Goal: Task Accomplishment & Management: Use online tool/utility

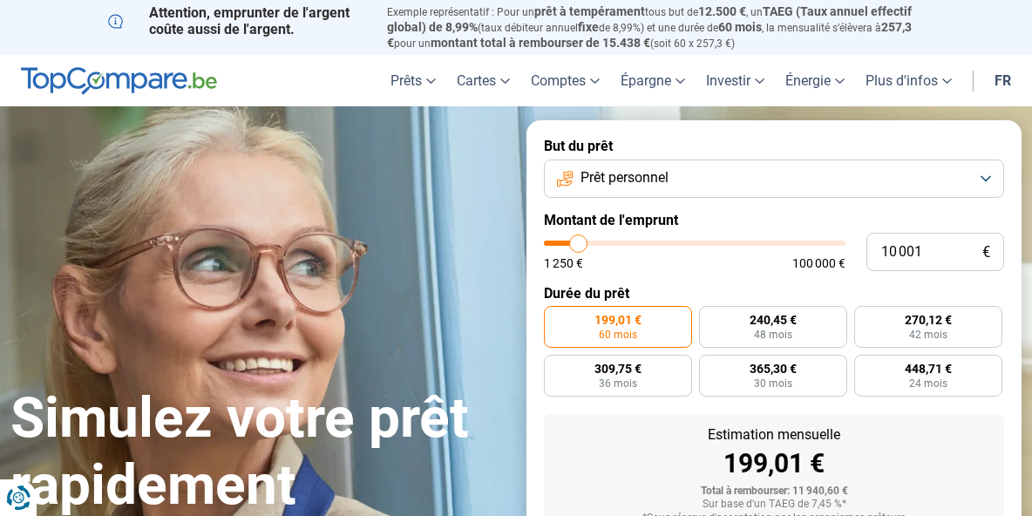
click at [959, 198] on button "Prêt personnel" at bounding box center [774, 178] width 460 height 38
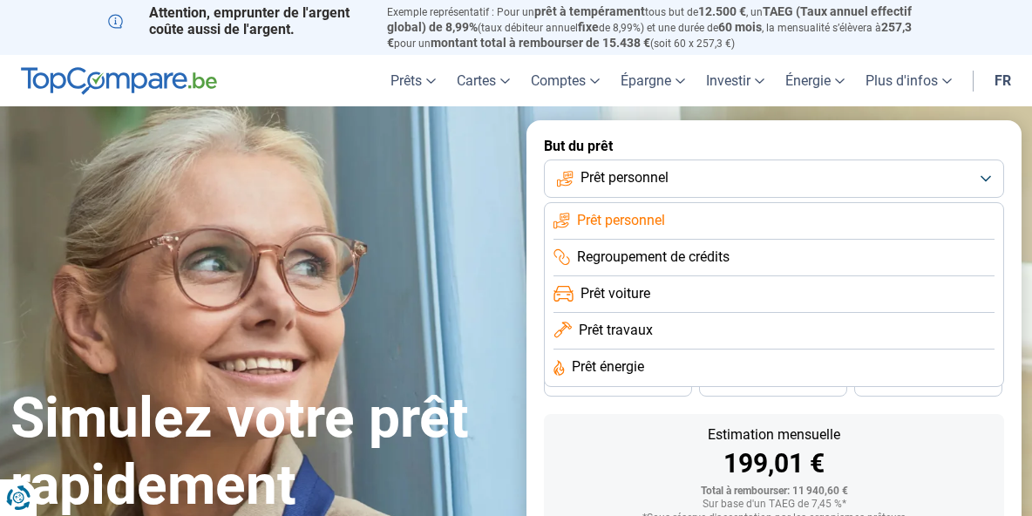
click at [959, 198] on button "Prêt personnel" at bounding box center [774, 178] width 460 height 38
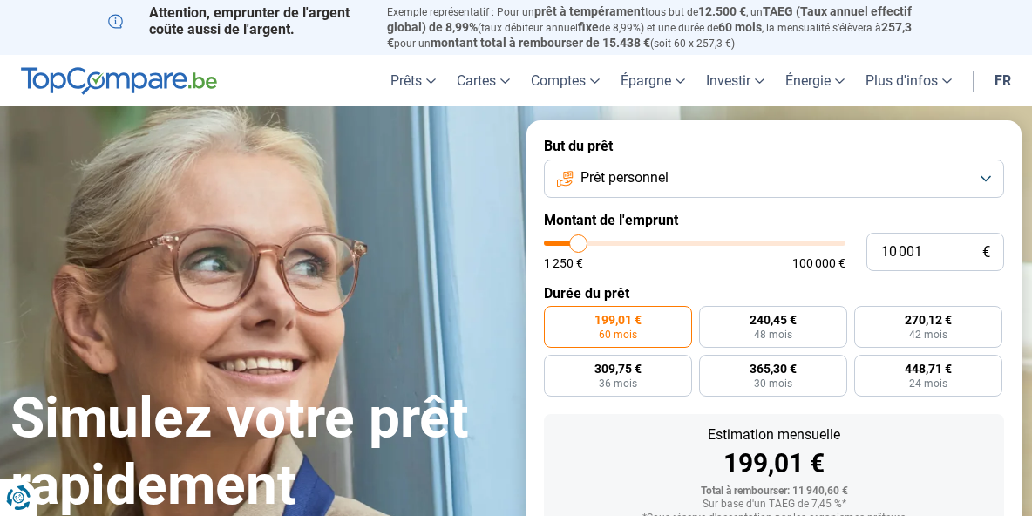
type input "15 500"
type input "15500"
type input "23 000"
type input "23000"
type input "31 000"
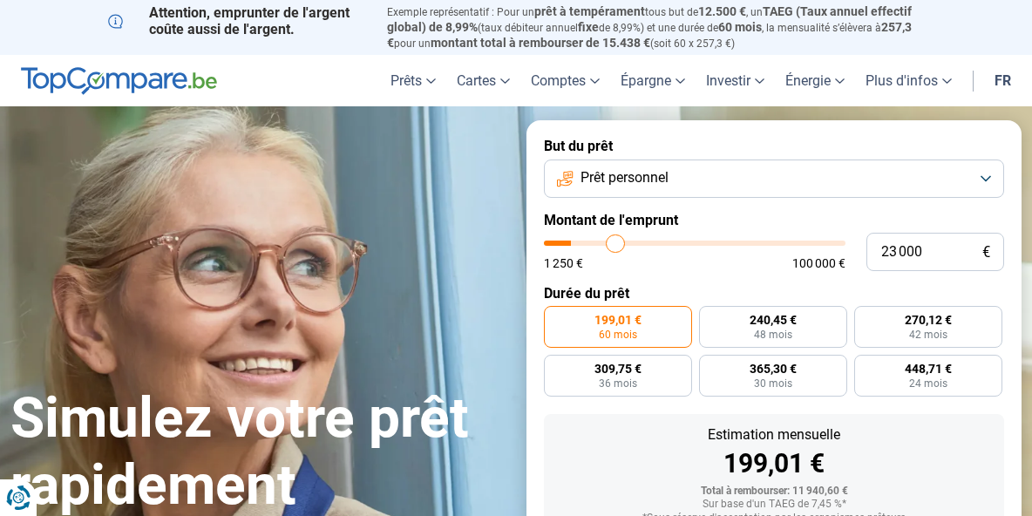
type input "31000"
type input "40 000"
type input "40000"
type input "49 500"
type input "49500"
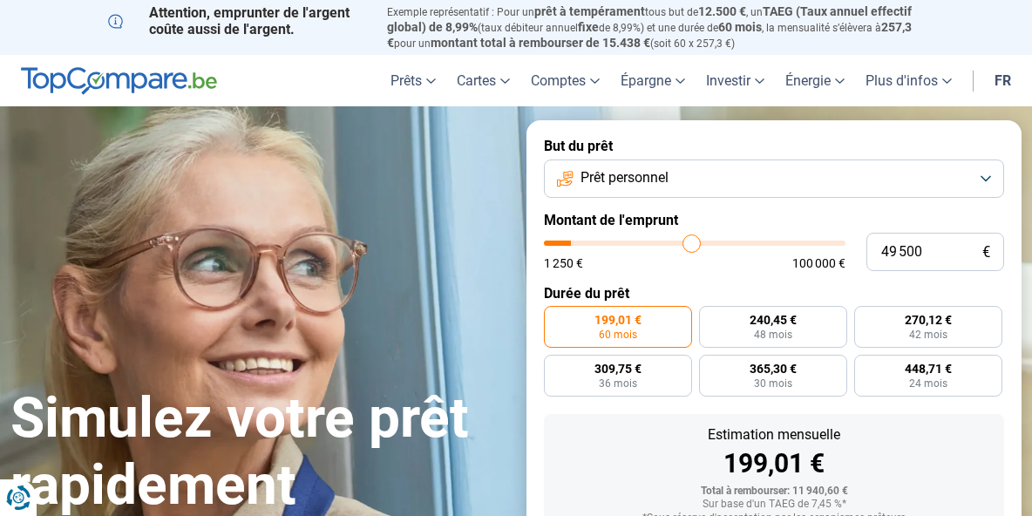
type input "62 500"
type input "62500"
type input "71 750"
type input "71750"
type input "77 000"
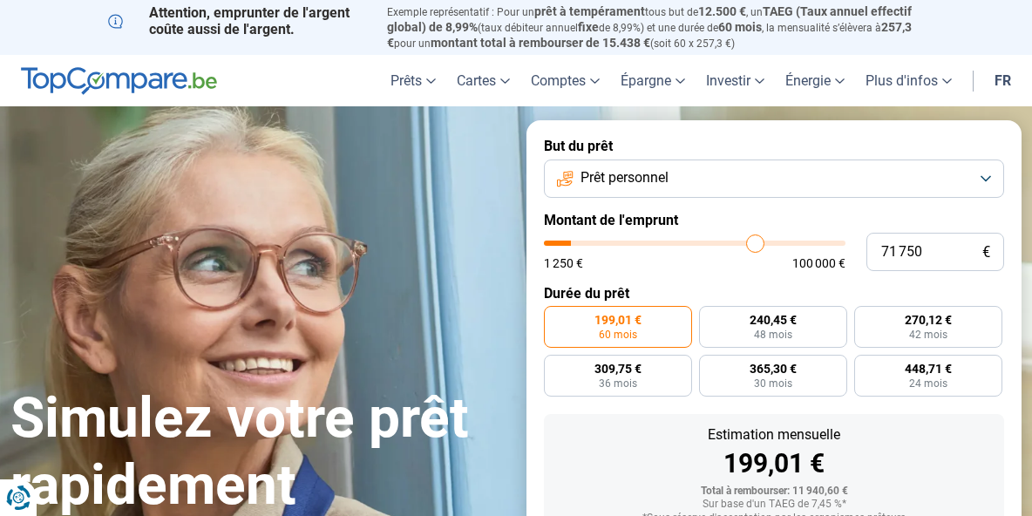
type input "77000"
type input "79 250"
type input "79250"
type input "79 500"
type input "79500"
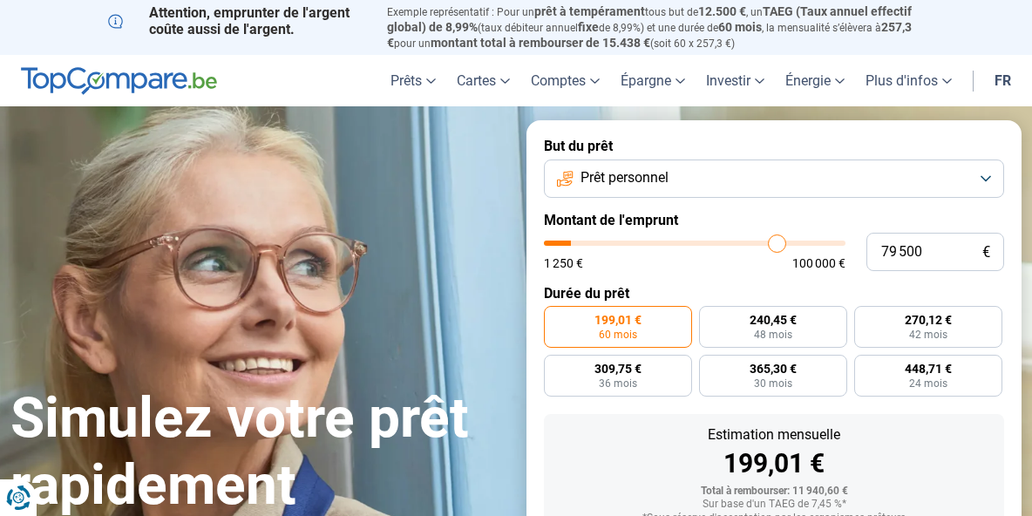
type input "80 250"
type input "80250"
type input "79 000"
type input "79000"
type input "76 750"
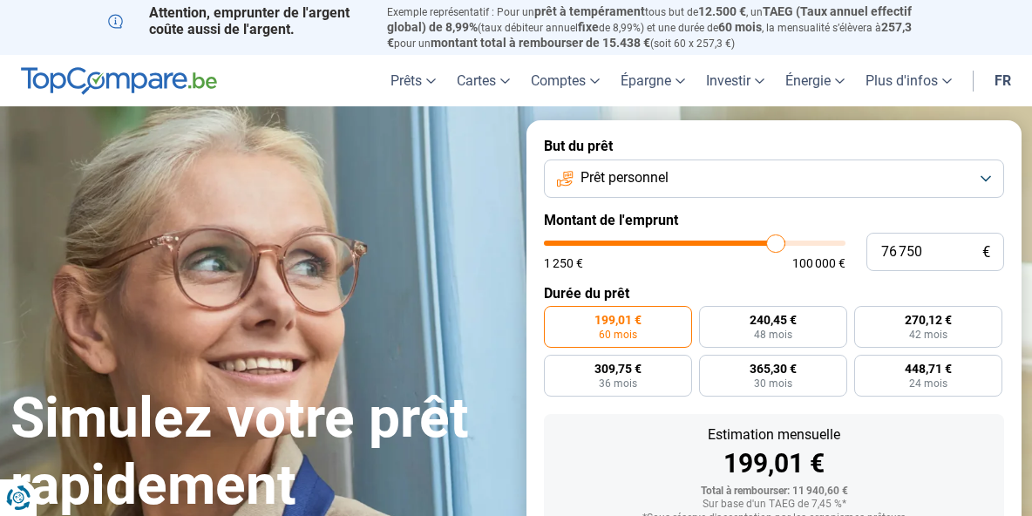
type input "76750"
type input "74 750"
type input "74750"
type input "72 500"
type input "72500"
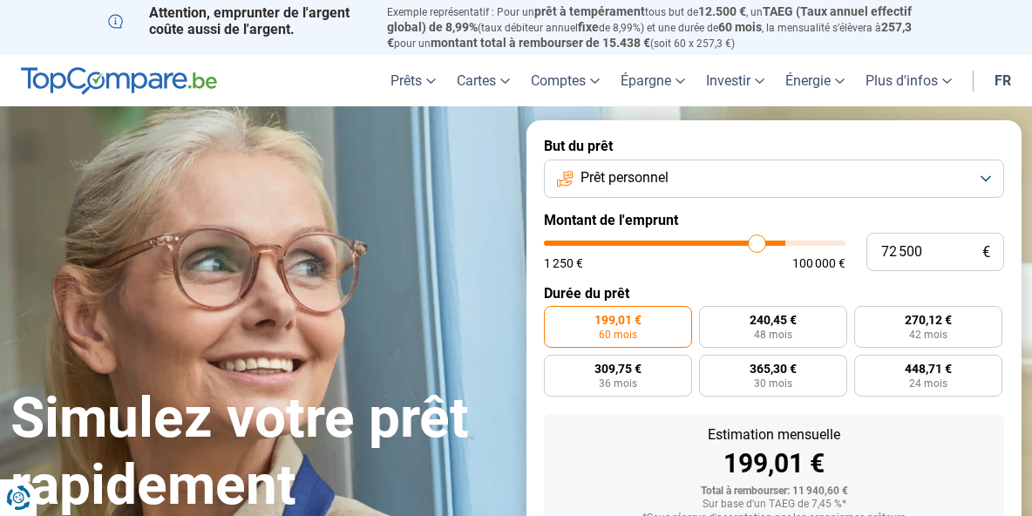
type input "71 000"
type input "71000"
type input "70 500"
type input "70500"
type input "70 250"
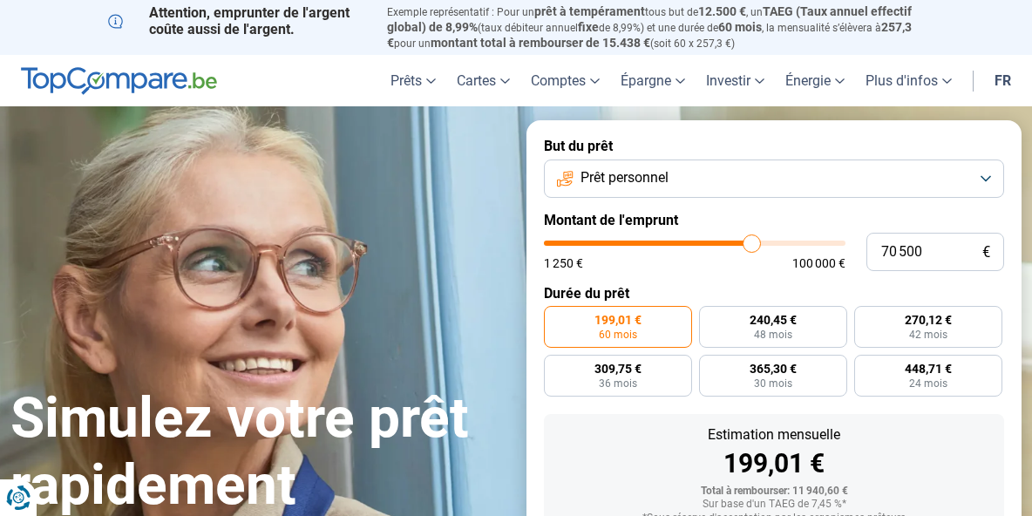
type input "70250"
type input "69 500"
type input "69500"
type input "68 250"
type input "68250"
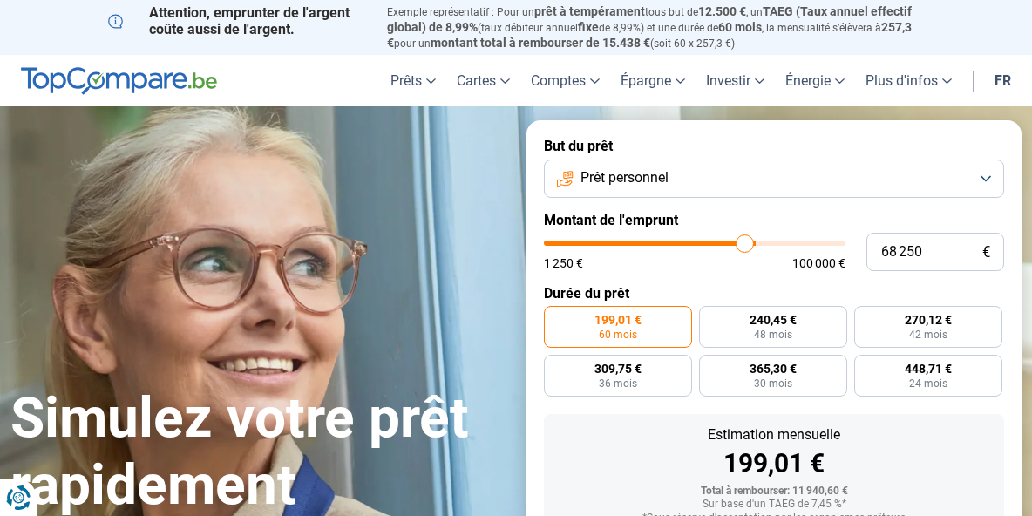
type input "67 750"
type input "67750"
type input "66 750"
type input "66750"
type input "63 250"
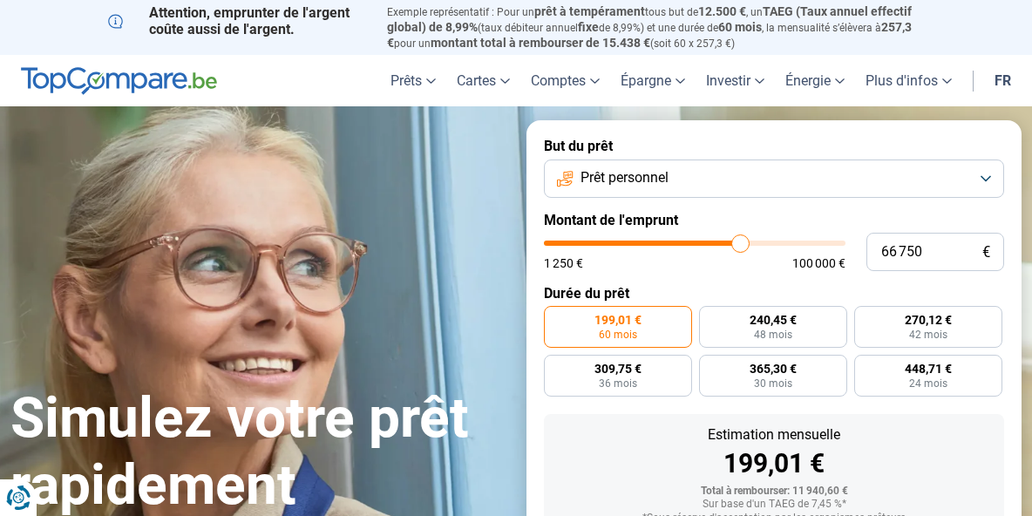
type input "63250"
type input "60 000"
type input "60000"
type input "56 750"
type input "56750"
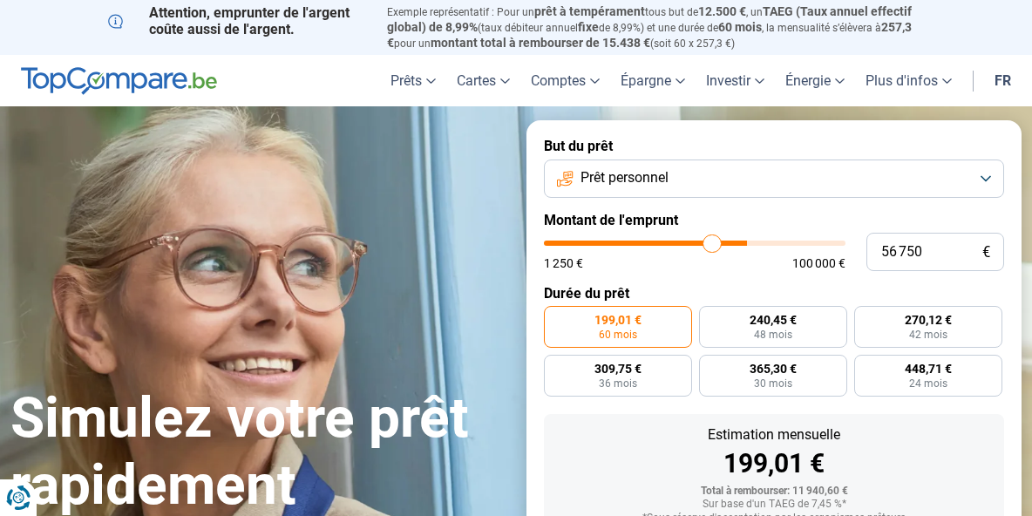
type input "56 250"
type input "56250"
type input "56 000"
type input "56000"
type input "56 250"
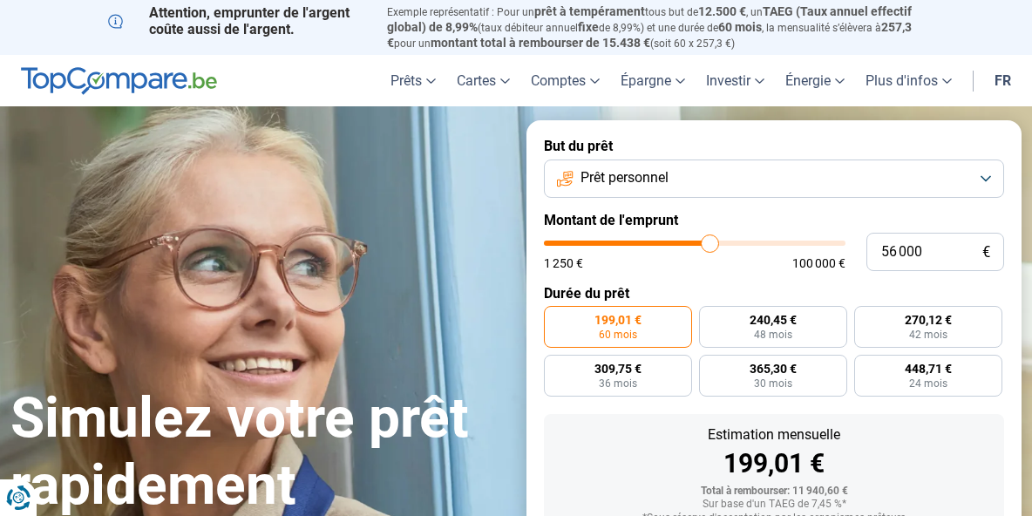
type input "56250"
type input "56 000"
type input "56000"
type input "55 750"
type input "55750"
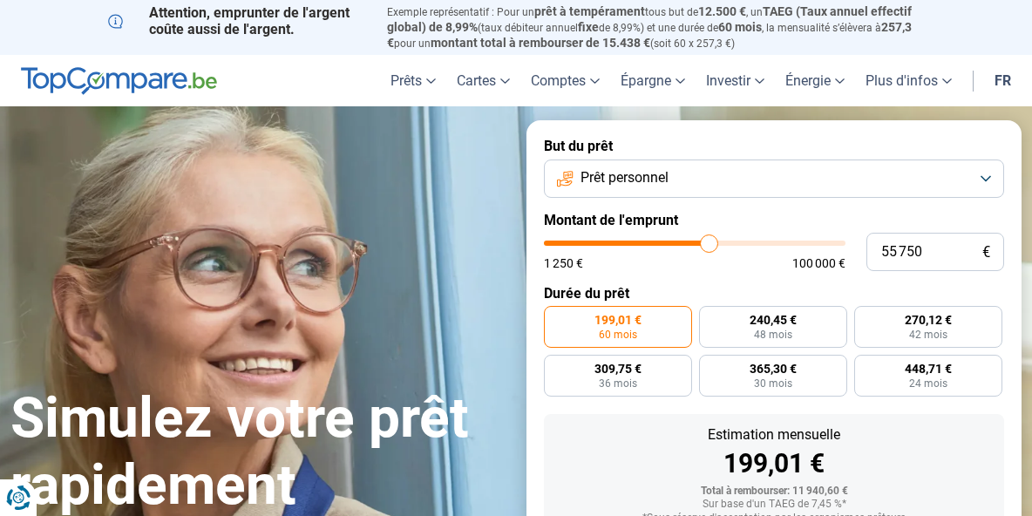
type input "54 250"
type input "54250"
type input "52 750"
type input "52750"
type input "51 750"
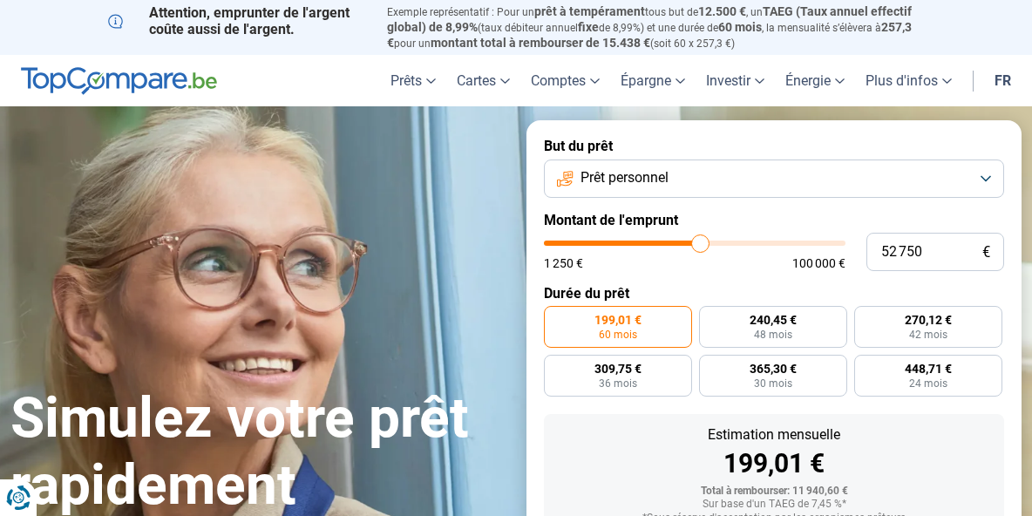
type input "51750"
type input "51 500"
type input "51500"
type input "51 250"
type input "51250"
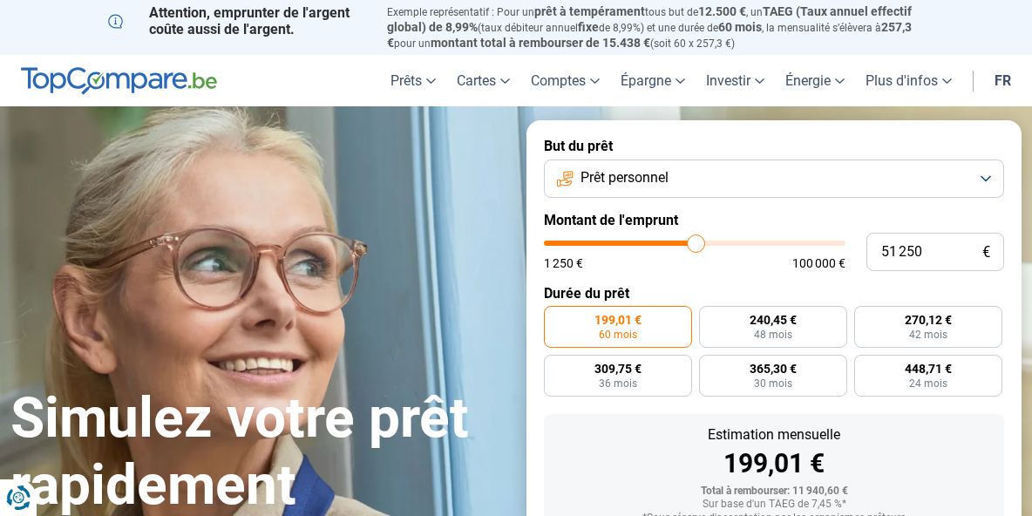
type input "51 000"
type input "51000"
type input "50 750"
type input "50750"
type input "50 250"
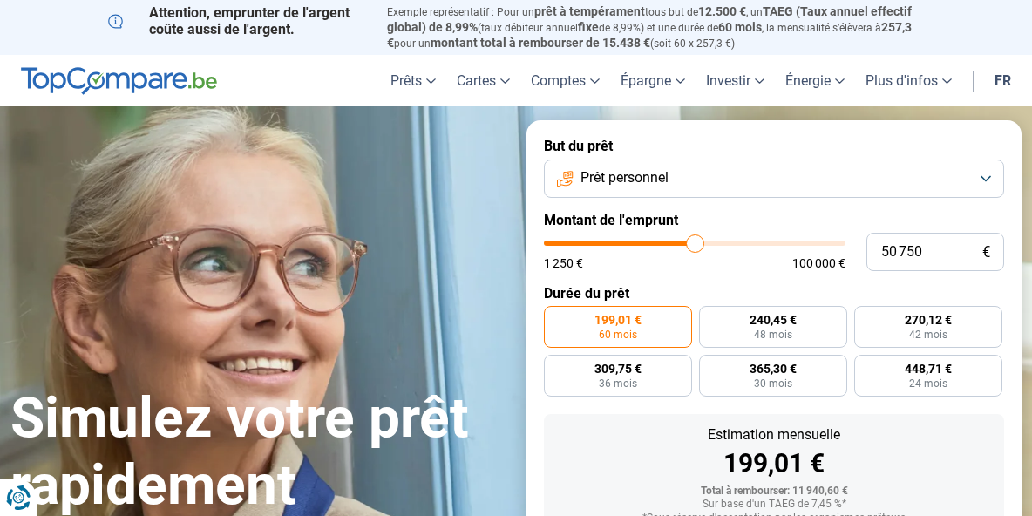
type input "50250"
type input "48 750"
type input "48750"
type input "47 750"
type input "47750"
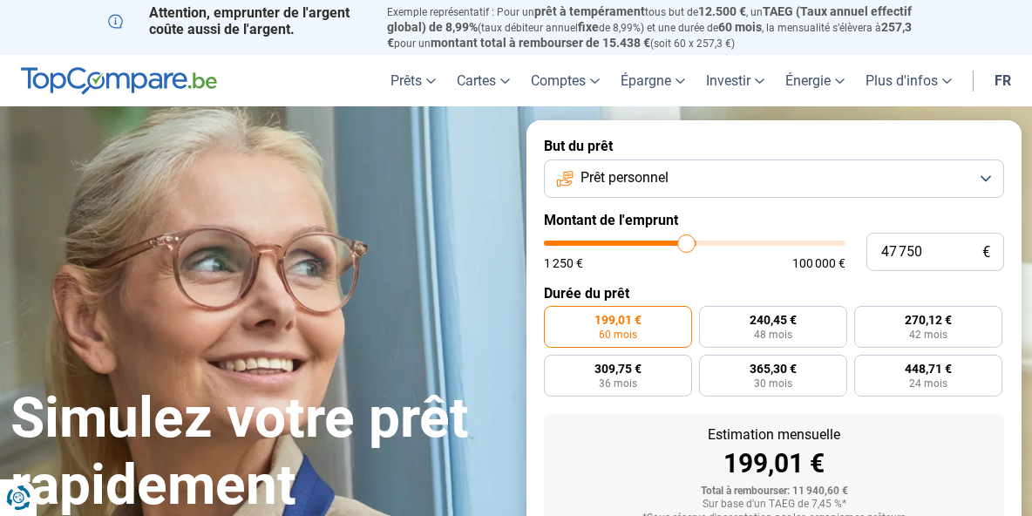
type input "47 000"
type input "47000"
type input "45 250"
type input "45250"
type input "41 500"
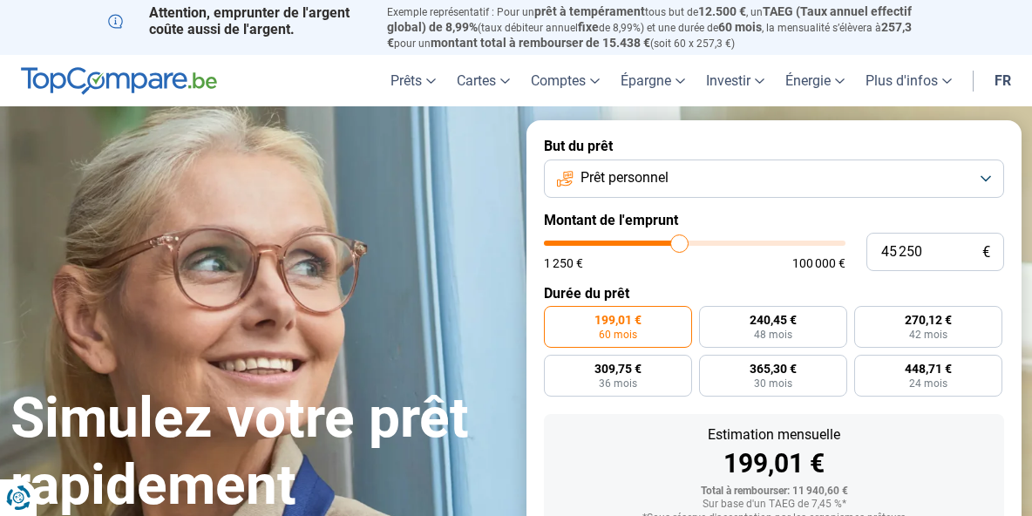
type input "41500"
type input "39 000"
type input "39000"
type input "38 500"
type input "38500"
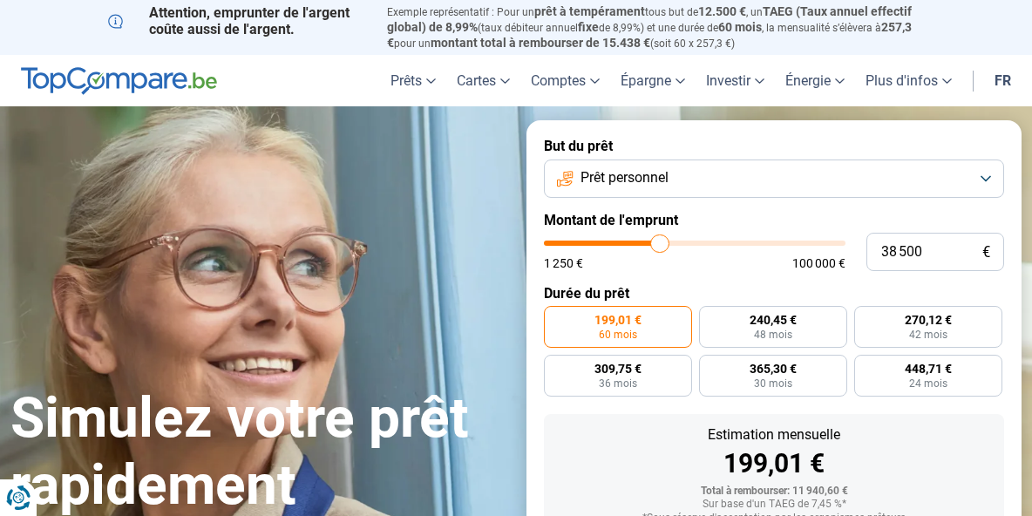
type input "36 750"
type input "36750"
type input "35 000"
type input "35000"
type input "33 250"
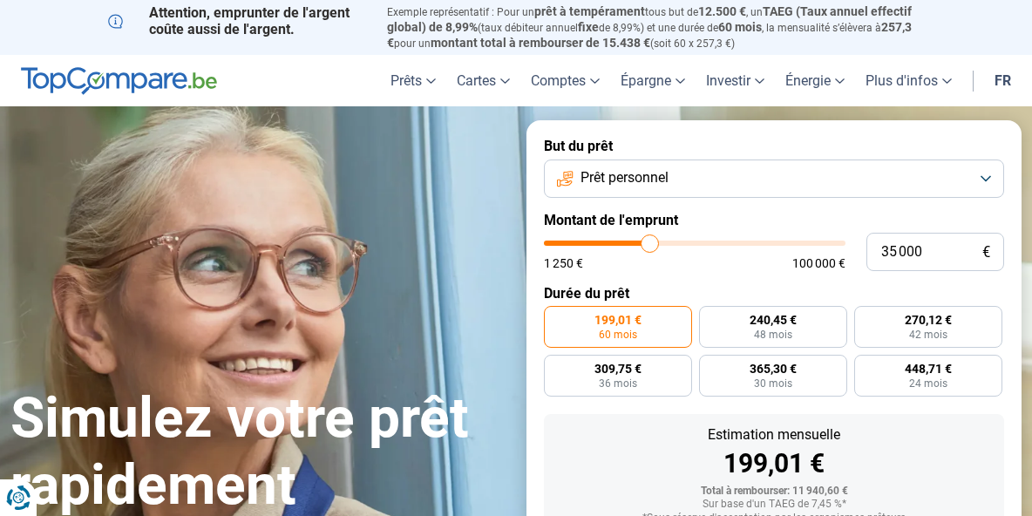
type input "33250"
type input "32 750"
type input "32750"
type input "32 500"
type input "32500"
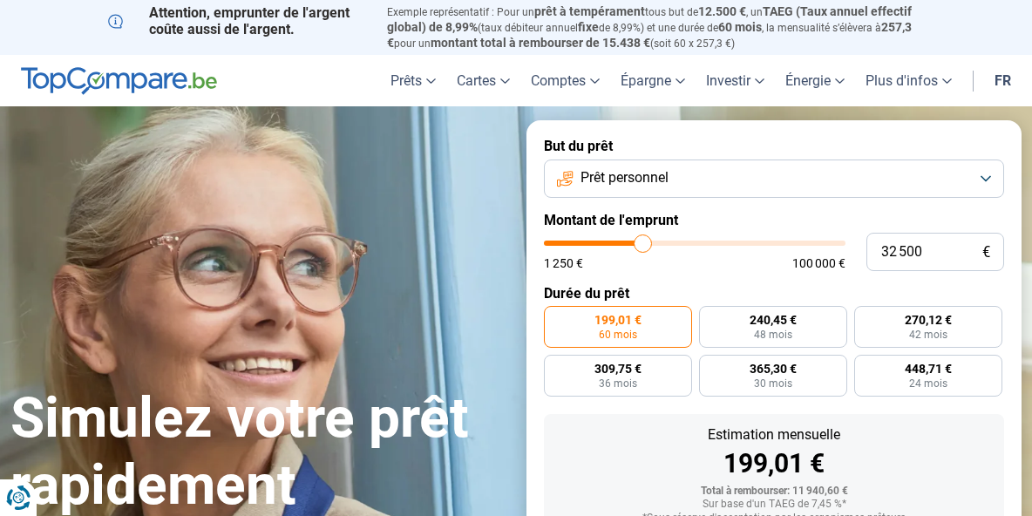
type input "32 250"
type input "32250"
type input "31 750"
type input "31750"
type input "28 250"
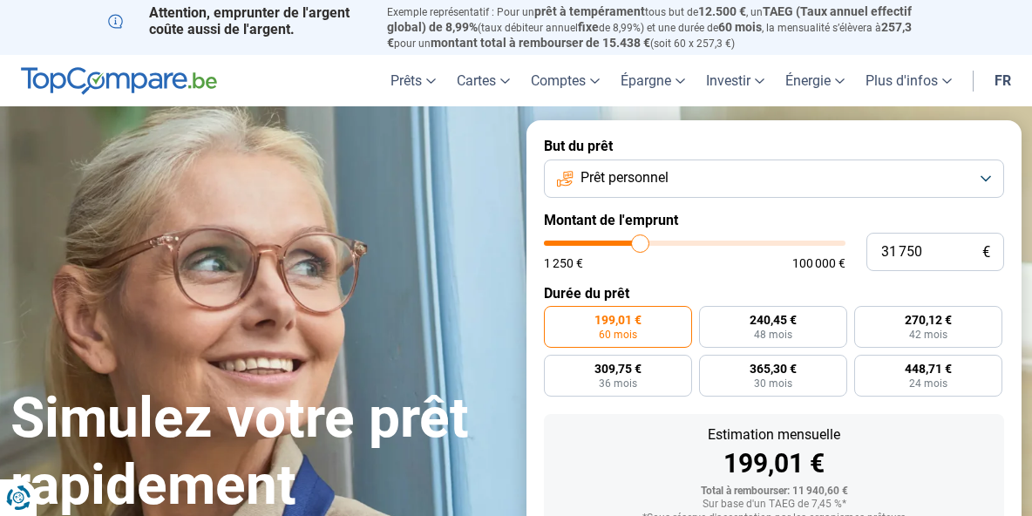
type input "28250"
type input "25 750"
type input "25750"
type input "24 750"
type input "24750"
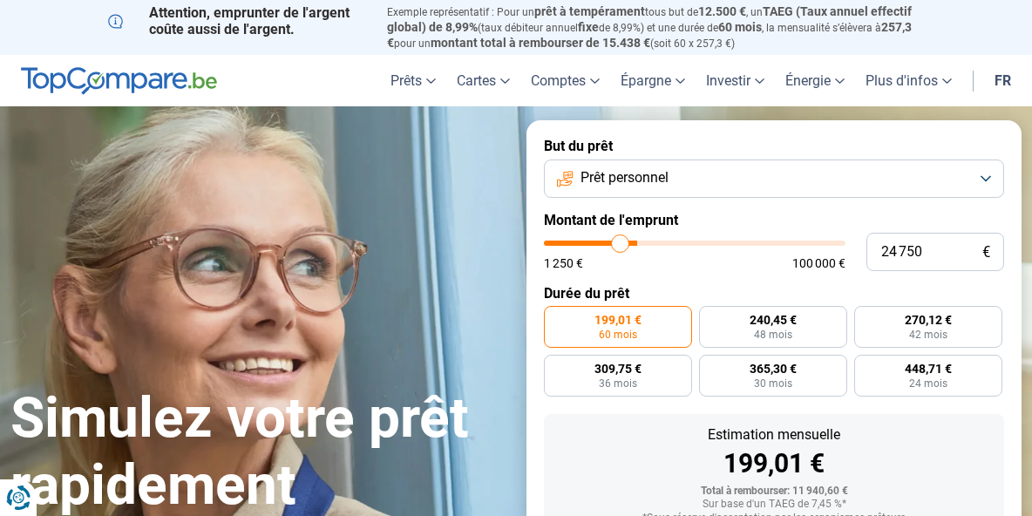
type input "24 250"
type input "24250"
type input "23 750"
type input "23750"
type input "24 000"
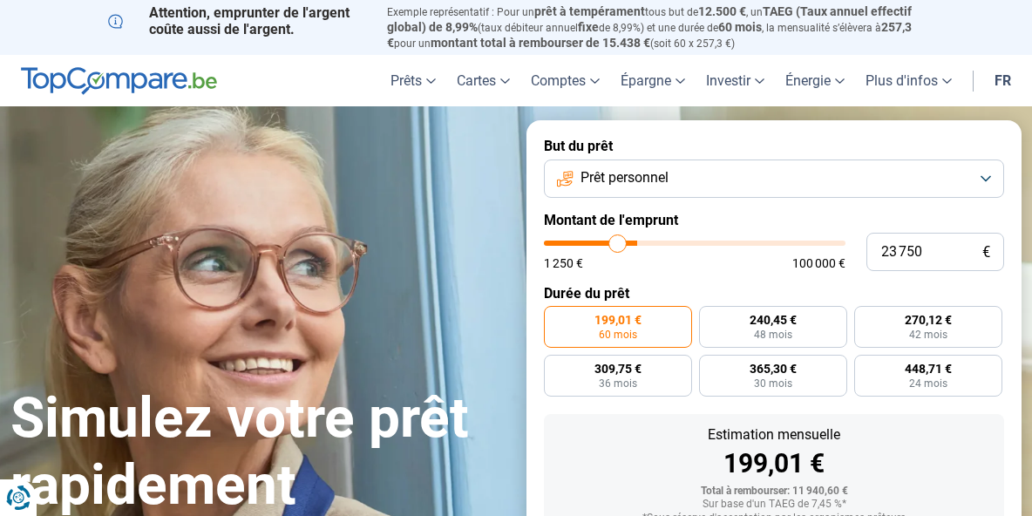
type input "24000"
type input "24 250"
type input "24250"
type input "25 000"
type input "25000"
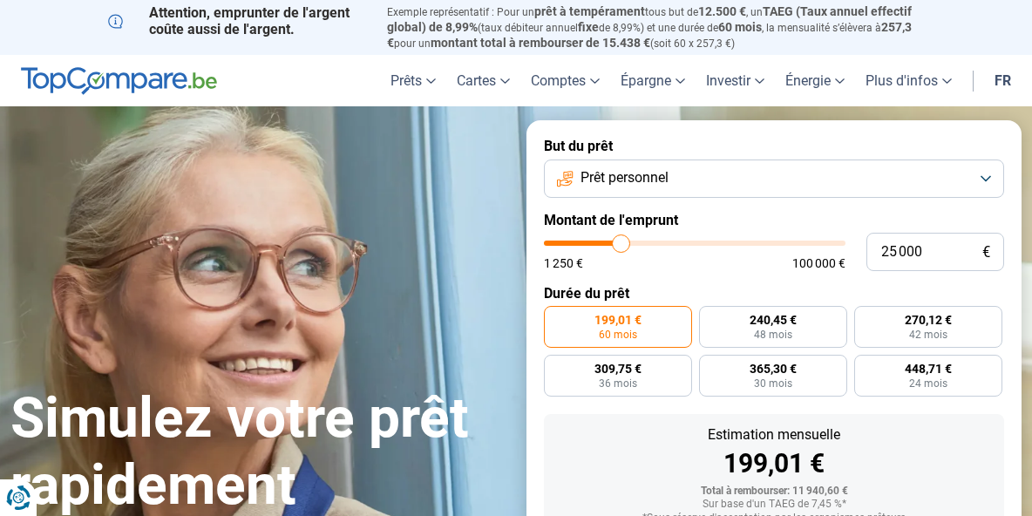
type input "25 750"
type input "25750"
type input "26 250"
type input "26250"
type input "26 500"
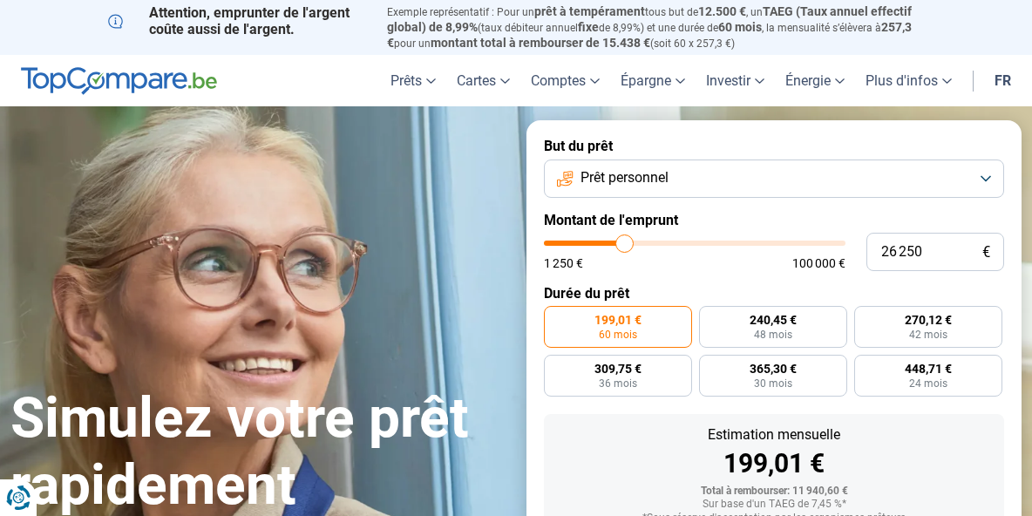
type input "26500"
type input "26 750"
type input "26750"
type input "27 250"
type input "27250"
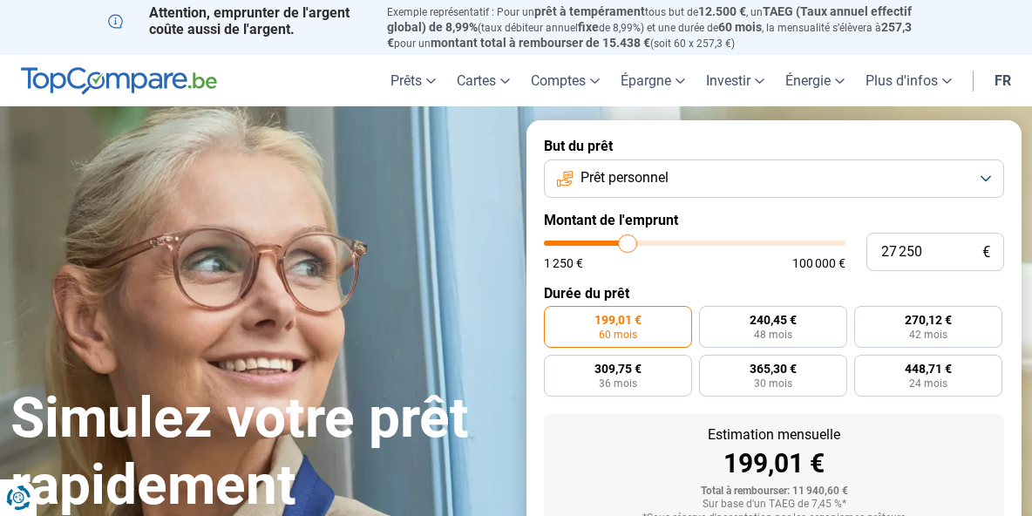
type input "28 250"
type input "28250"
type input "29 250"
type input "29250"
type input "29 750"
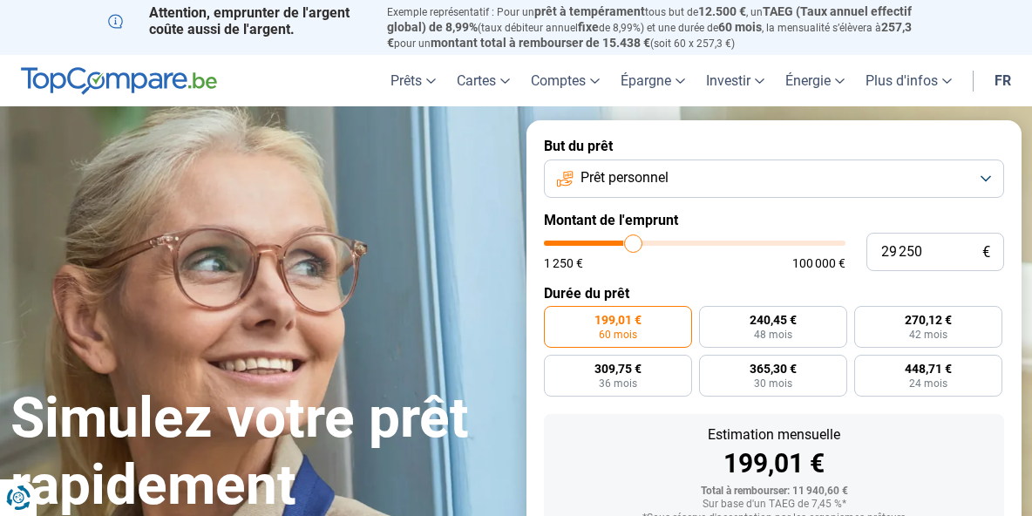
type input "29750"
type input "30 000"
type input "30000"
type input "30 500"
type input "30500"
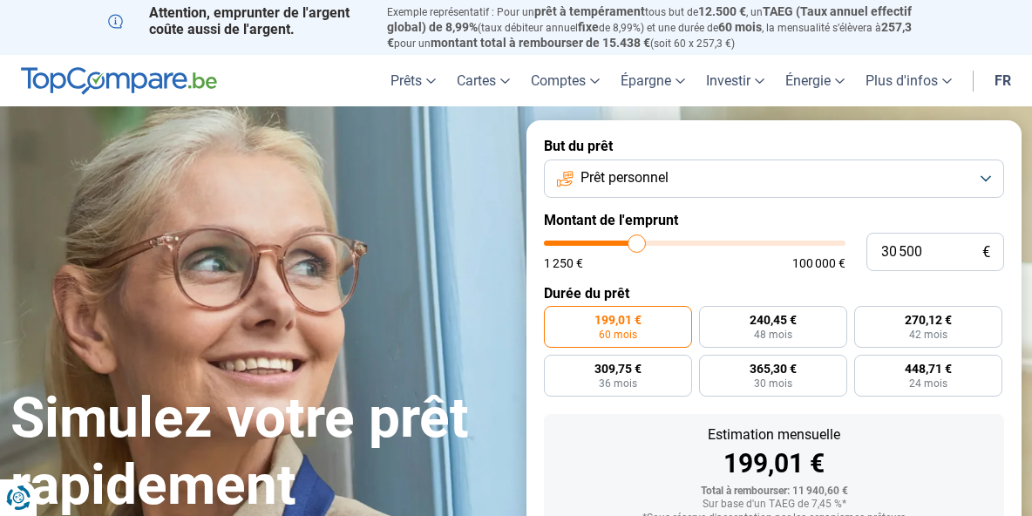
type input "30 750"
drag, startPoint x: 598, startPoint y: 314, endPoint x: 644, endPoint y: 322, distance: 47.0
type input "30750"
click at [644, 246] on input "range" at bounding box center [694, 242] width 301 height 5
radio input "false"
